Goal: Task Accomplishment & Management: Complete application form

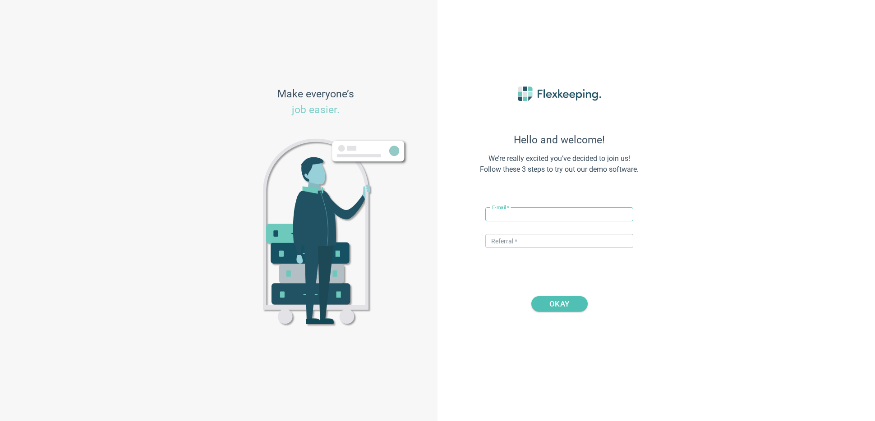
click at [519, 212] on input "text" at bounding box center [559, 214] width 148 height 14
click at [515, 211] on input "[EMAIL_ADDRESS][DOMAIN_NAME]" at bounding box center [559, 214] width 148 height 14
type input "[EMAIL_ADDRESS][DOMAIN_NAME]"
click at [556, 240] on input "text" at bounding box center [559, 241] width 148 height 14
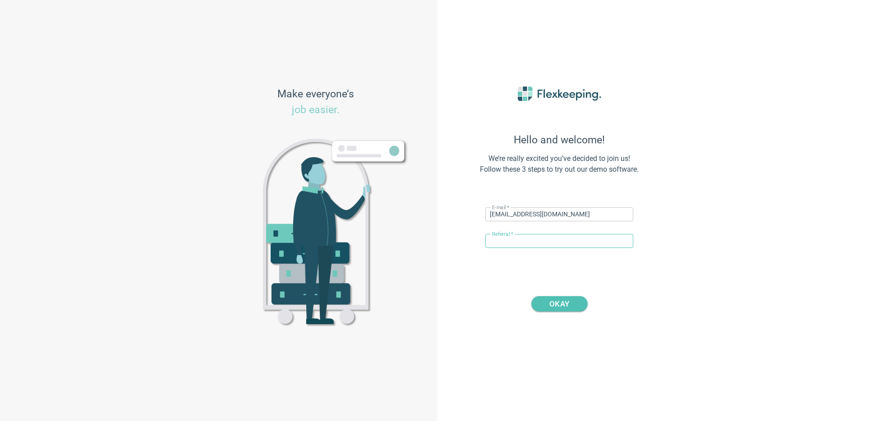
type input "DIGITALMAGIC"
click at [564, 304] on span "OKAY" at bounding box center [559, 303] width 20 height 15
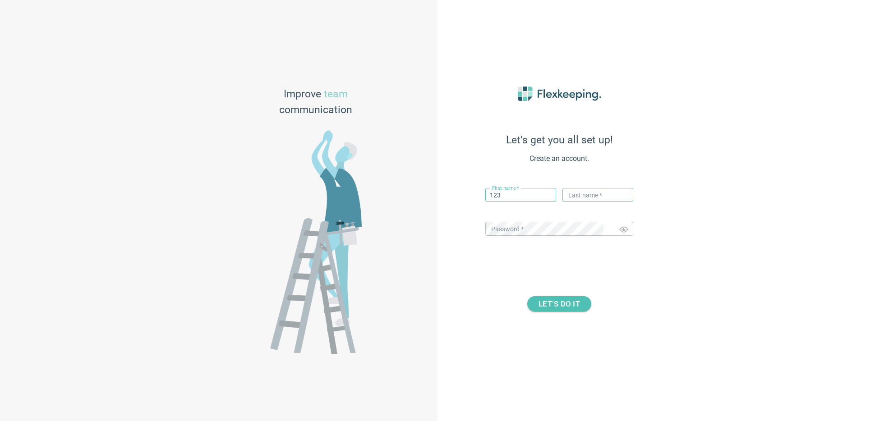
type input "123"
click at [596, 194] on input "text" at bounding box center [597, 195] width 71 height 14
type input "123"
click at [508, 239] on div "Password   * ​" at bounding box center [559, 233] width 148 height 23
click at [543, 304] on span "LET’S DO IT" at bounding box center [558, 303] width 41 height 15
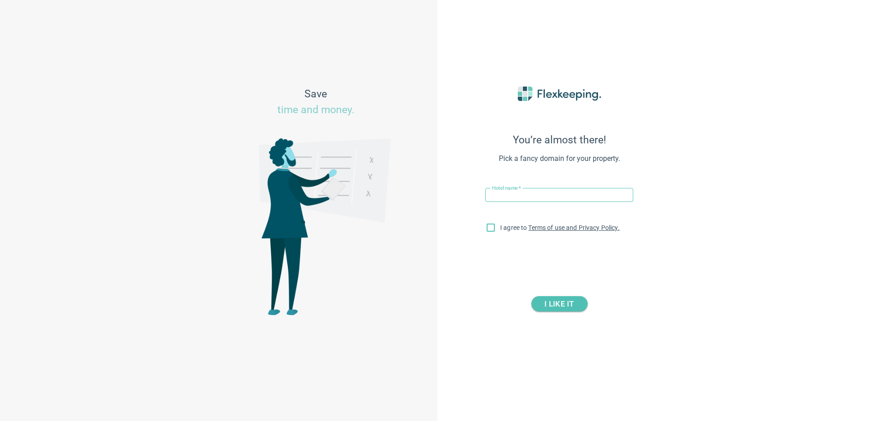
click at [512, 193] on input "text" at bounding box center [559, 195] width 148 height 14
type input "HotelAutomation1"
click at [491, 233] on input "I agree to Terms of use and Privacy Policy." at bounding box center [490, 229] width 19 height 19
checkbox input "true"
click at [569, 308] on span "I LIKE IT" at bounding box center [558, 303] width 29 height 15
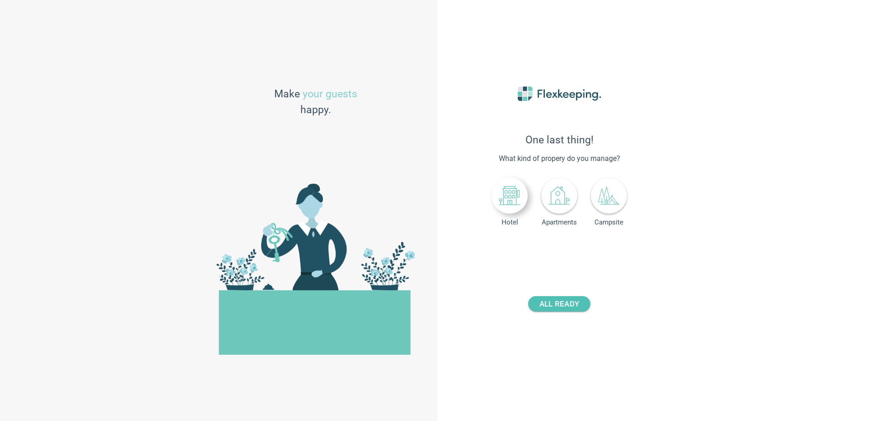
click at [519, 202] on icon at bounding box center [510, 196] width 22 height 22
click at [592, 250] on button "+" at bounding box center [599, 250] width 16 height 16
drag, startPoint x: 592, startPoint y: 250, endPoint x: 579, endPoint y: 282, distance: 34.3
click at [592, 250] on button "+" at bounding box center [599, 250] width 16 height 16
type input "2"
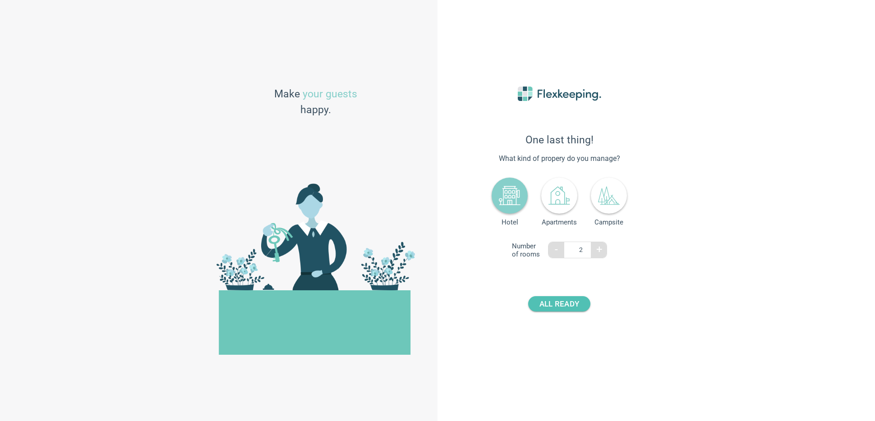
click at [563, 313] on div "One last thing! What kind of propery do you manage? Hotel Apartments Campsite N…" at bounding box center [559, 210] width 198 height 293
click at [565, 307] on span "ALL READY" at bounding box center [559, 303] width 40 height 15
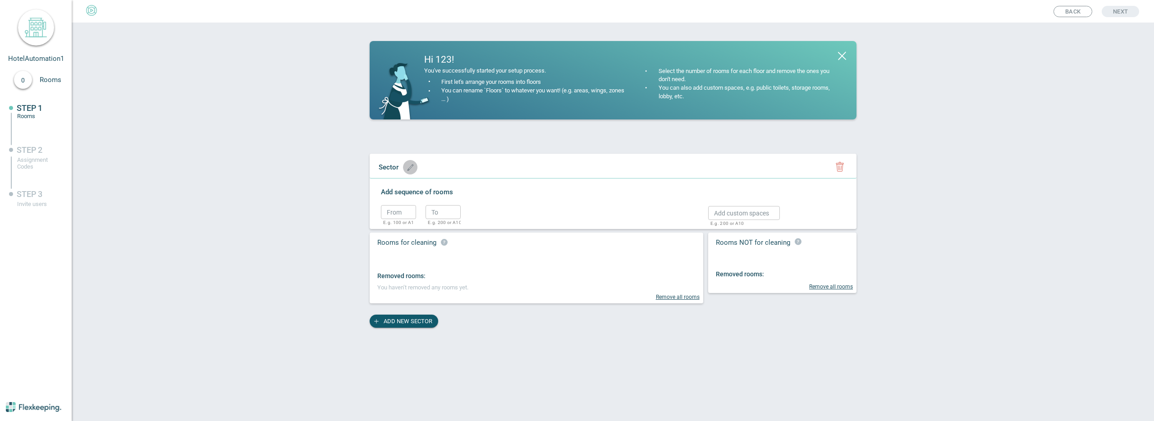
click at [408, 168] on icon "button" at bounding box center [410, 167] width 7 height 7
click at [427, 161] on input "text" at bounding box center [411, 167] width 75 height 14
type input "Sprat 1"
drag, startPoint x: 463, startPoint y: 171, endPoint x: 458, endPoint y: 188, distance: 18.4
click at [477, 171] on circle "button" at bounding box center [484, 169] width 14 height 14
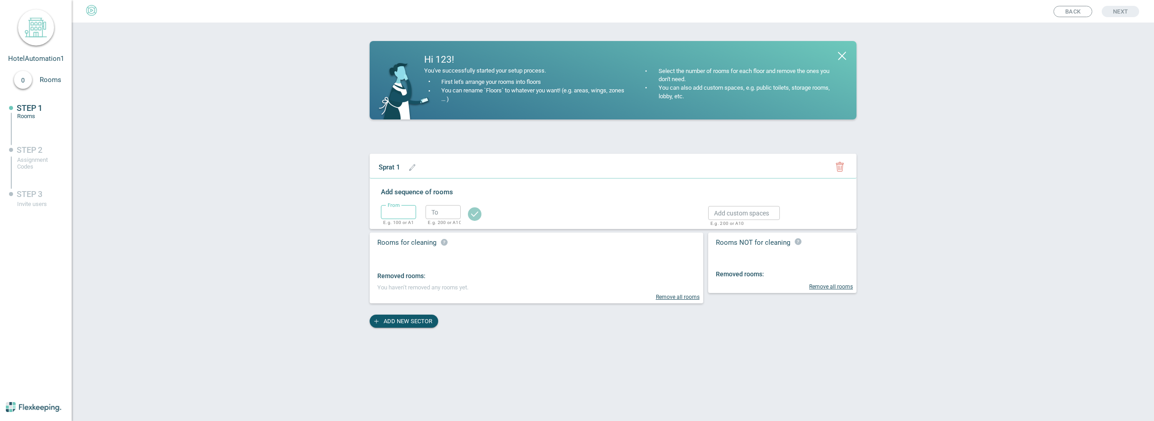
click at [409, 213] on input "text" at bounding box center [398, 212] width 35 height 14
type input "100"
drag, startPoint x: 435, startPoint y: 214, endPoint x: 443, endPoint y: 219, distance: 9.9
click at [436, 214] on input "text" at bounding box center [443, 212] width 35 height 14
type input "110"
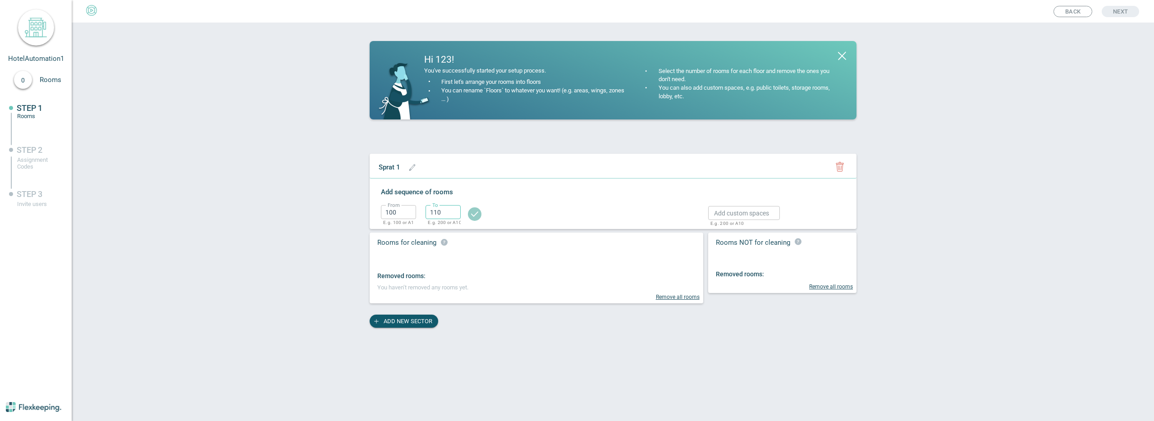
drag, startPoint x: 471, startPoint y: 216, endPoint x: 477, endPoint y: 215, distance: 5.7
click at [471, 216] on circle "button" at bounding box center [475, 214] width 14 height 14
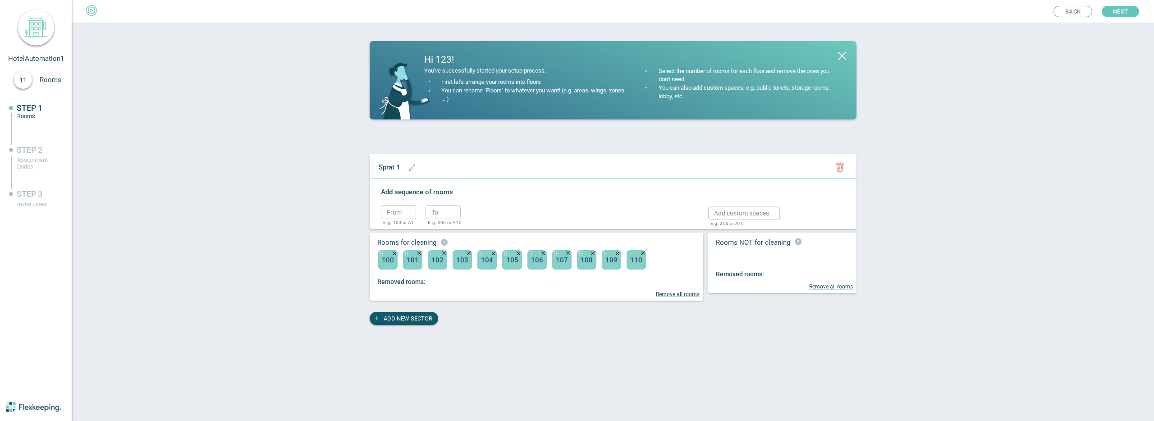
click at [1124, 8] on span "Next" at bounding box center [1120, 11] width 15 height 11
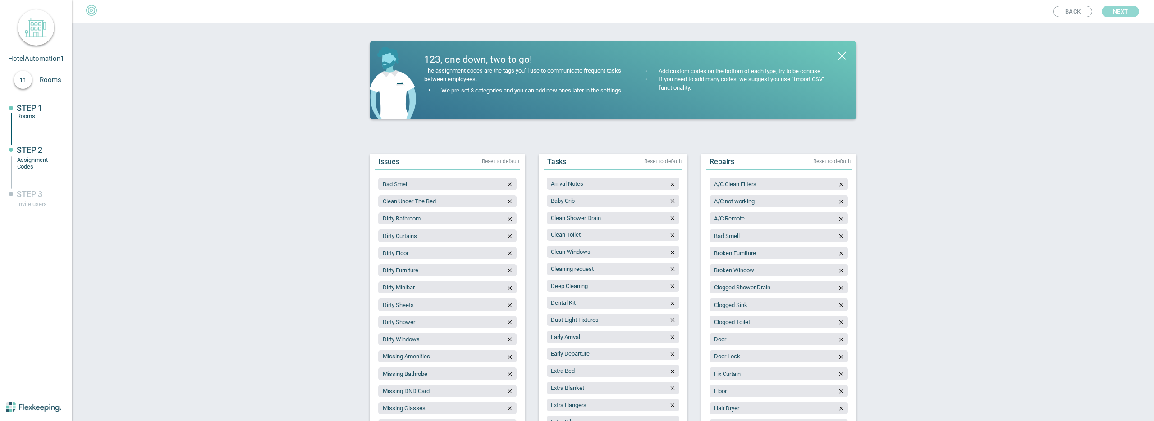
click at [1120, 10] on span "Next" at bounding box center [1120, 11] width 15 height 11
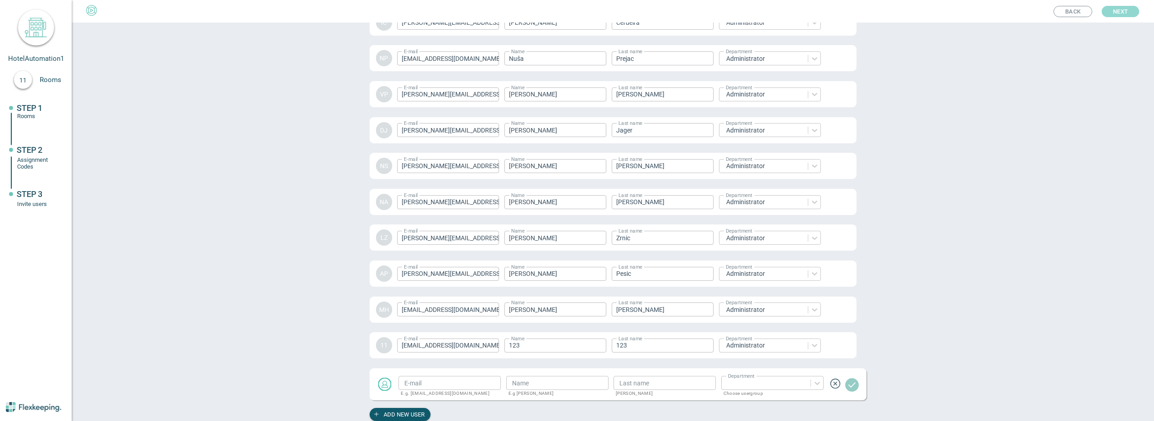
click at [1120, 12] on span "Next" at bounding box center [1120, 11] width 15 height 11
